Goal: Transaction & Acquisition: Purchase product/service

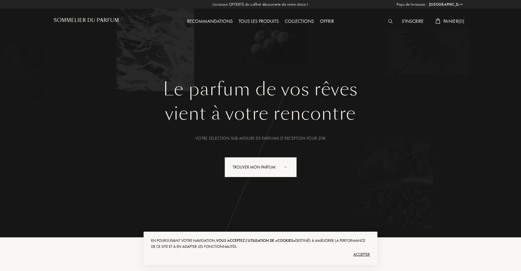
select select "FR"
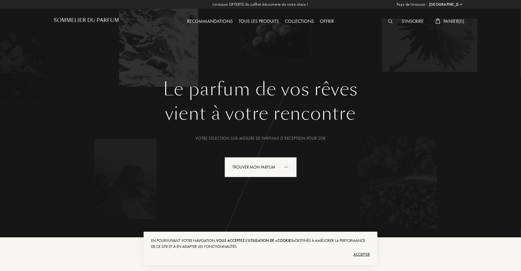
click at [391, 20] on img at bounding box center [390, 21] width 4 height 4
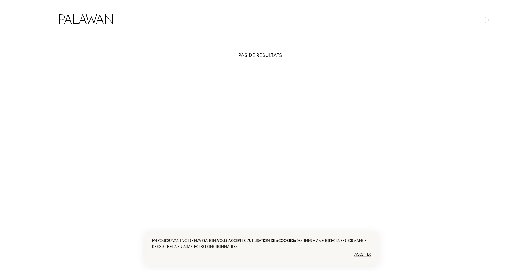
drag, startPoint x: 216, startPoint y: 27, endPoint x: 0, endPoint y: 34, distance: 216.1
paste input "TROUBLE IN PARADISE"
paste input "TROUBLE IN PARADISE MEMOIRS OF A PERFUME COLLECTOR"
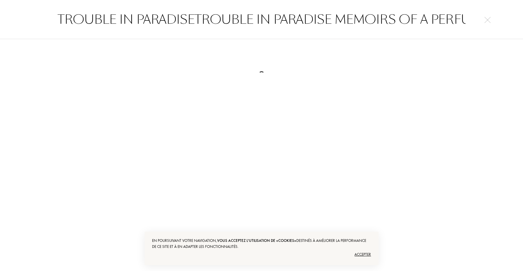
scroll to position [0, 104]
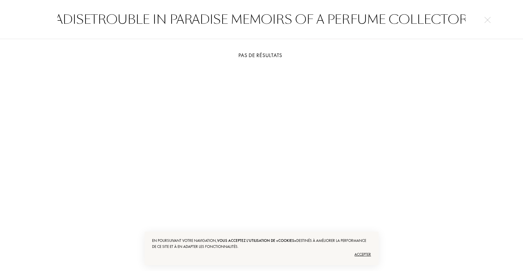
click at [221, 22] on input "TROUBLE IN PARADISETROUBLE IN PARADISE MEMOIRS OF A PERFUME COLLECTOR" at bounding box center [262, 19] width 432 height 18
paste input "text"
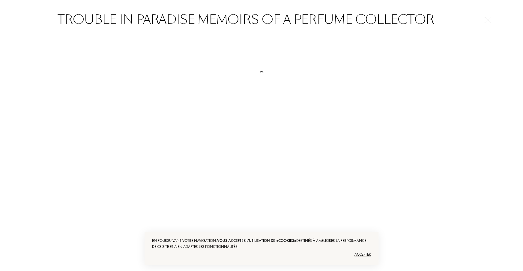
scroll to position [0, 0]
type input "TROUBLE IN PARADISE MEMOIRS OF A PERFUME COLLECTOR"
